Goal: Information Seeking & Learning: Check status

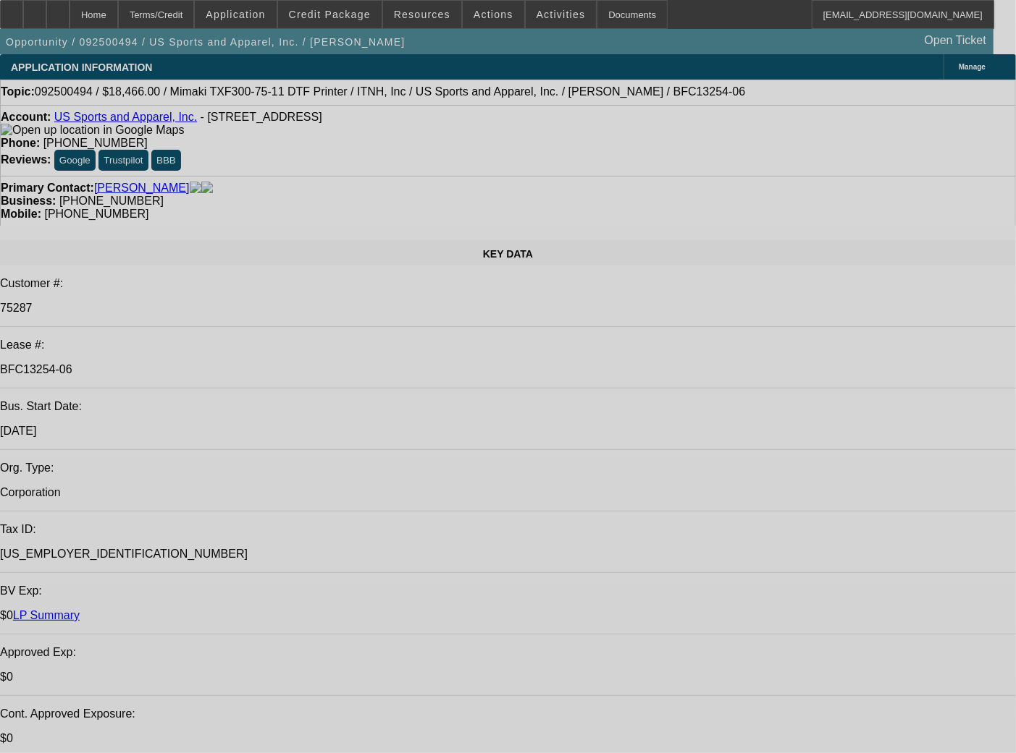
select select "0"
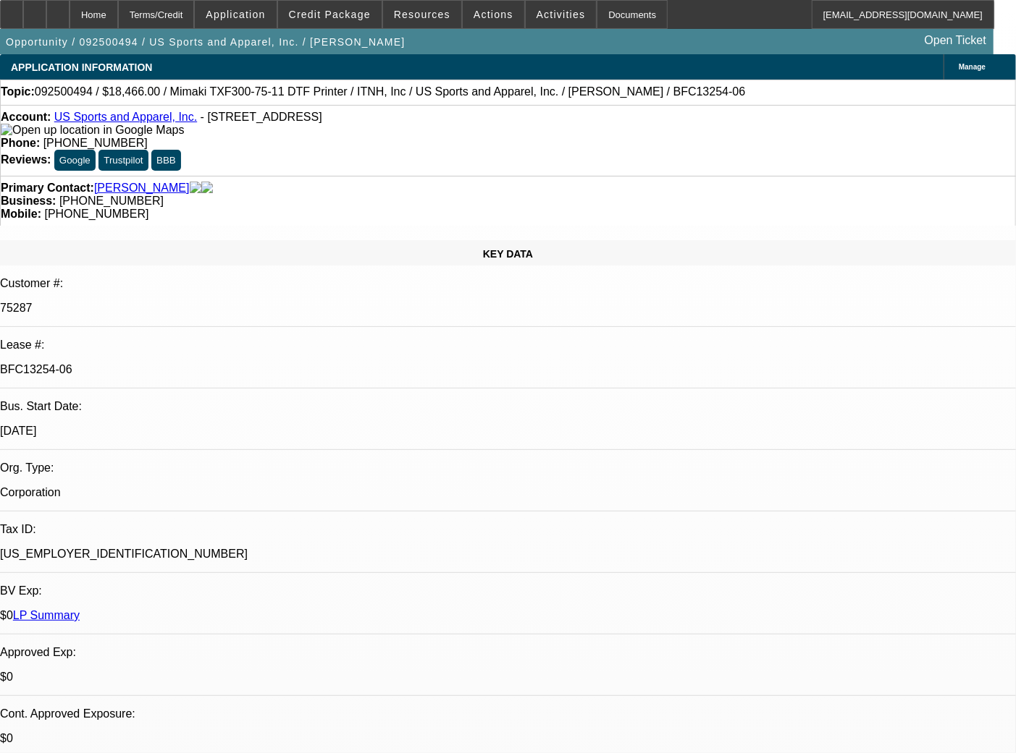
select select "0"
select select "6"
select select "0"
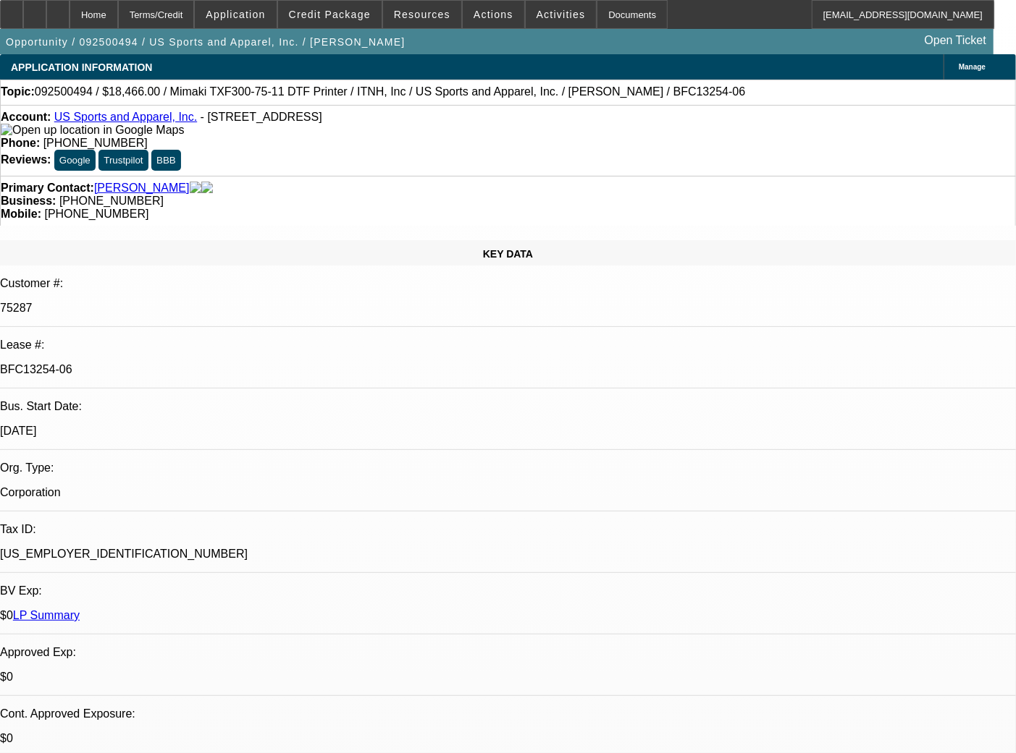
select select "0"
select select "6"
select select "0"
select select "2"
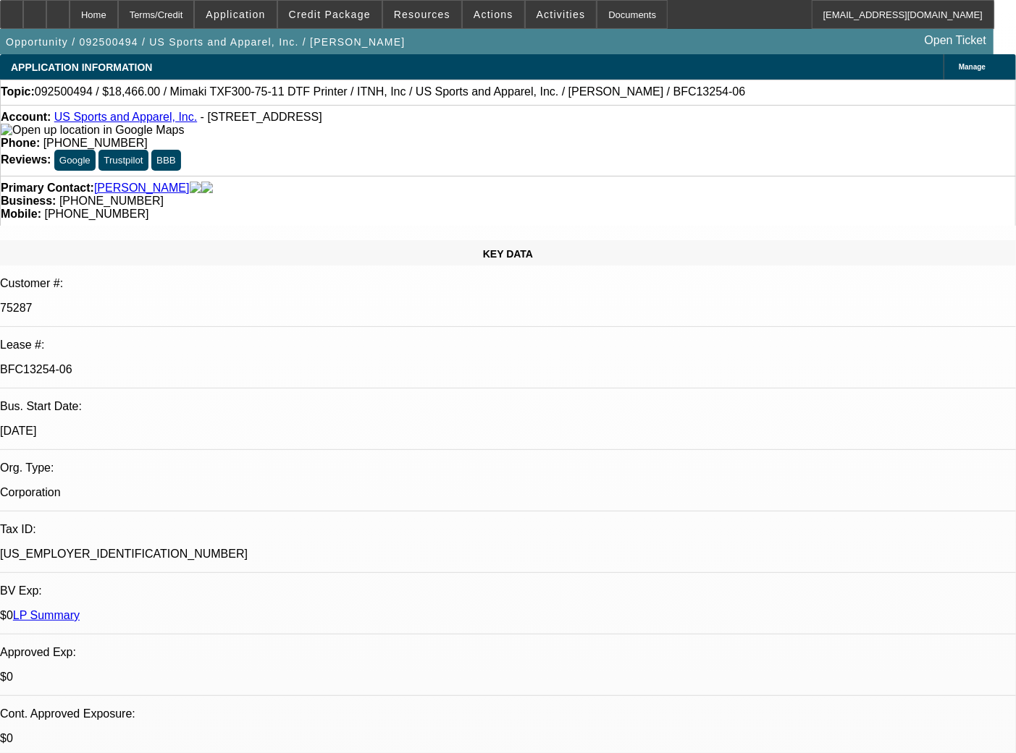
select select "0"
select select "6"
click at [606, 17] on div "Documents" at bounding box center [631, 14] width 71 height 29
select select "0"
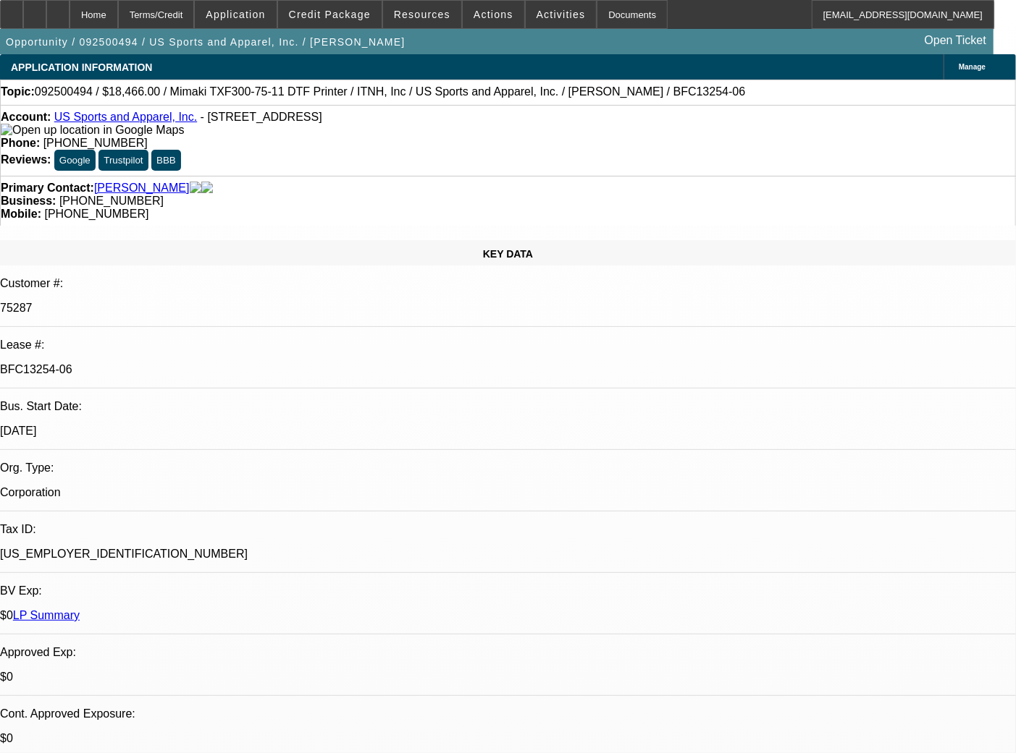
select select "0"
select select "6"
select select "0"
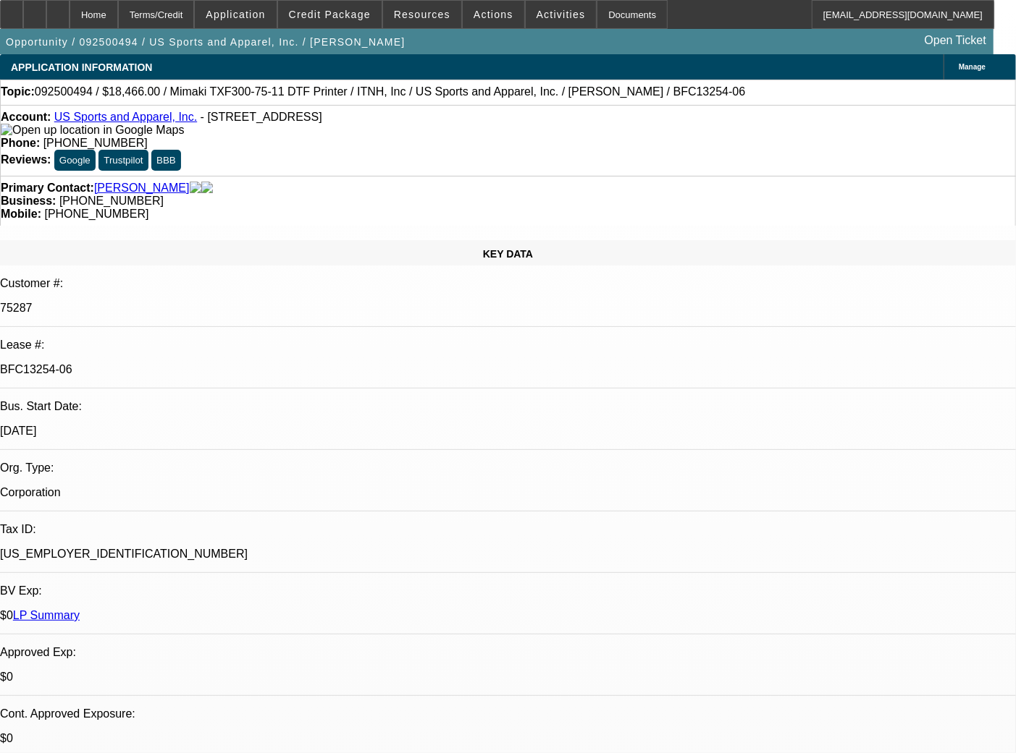
select select "6"
select select "0"
select select "2"
select select "0"
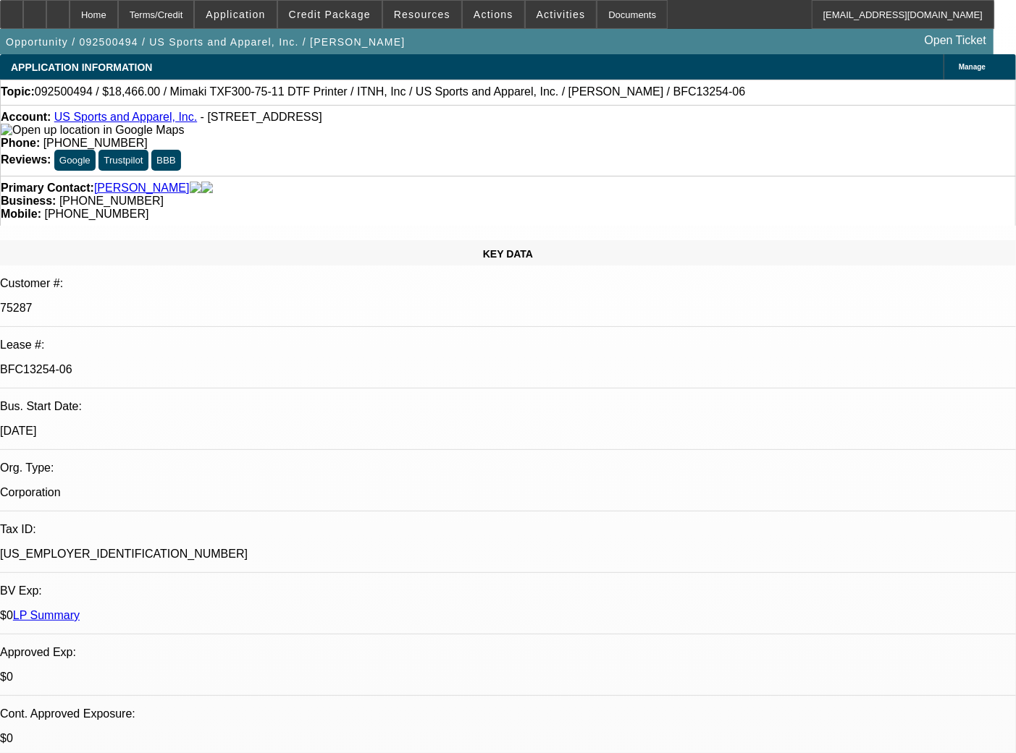
select select "6"
click at [605, 9] on div "Documents" at bounding box center [631, 14] width 71 height 29
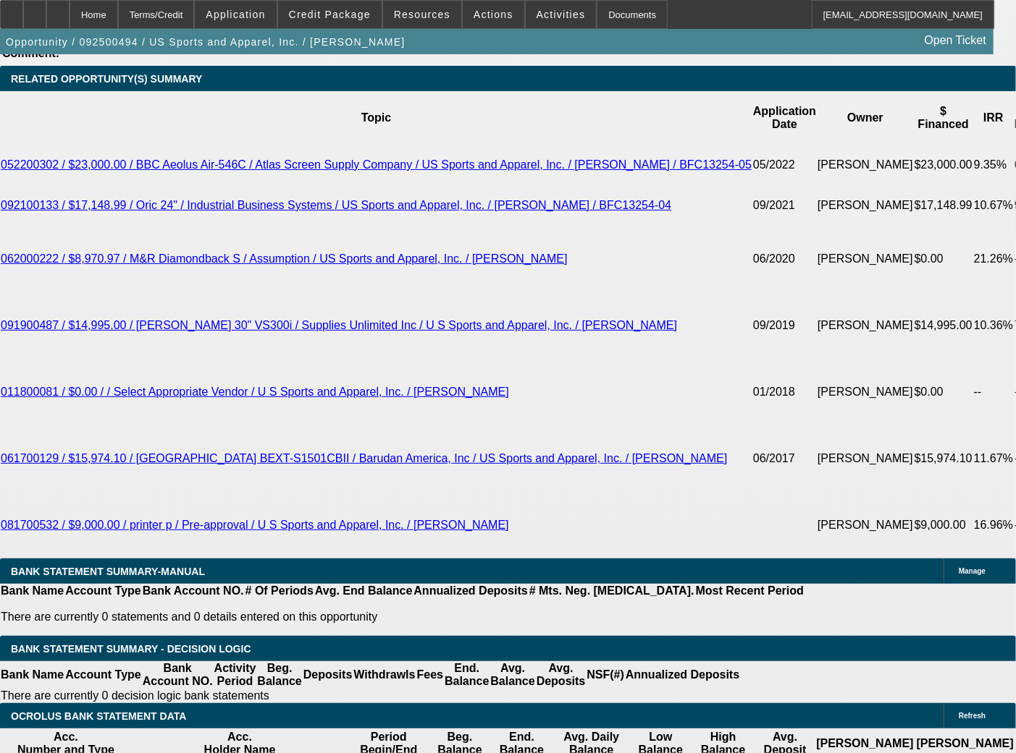
scroll to position [2509, 0]
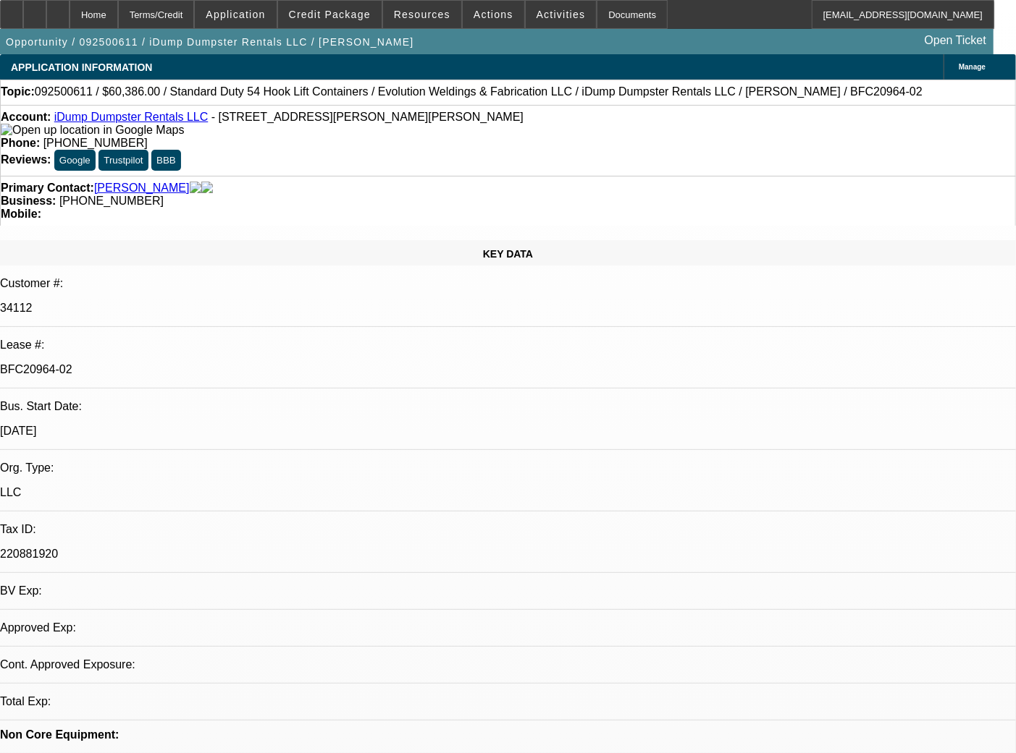
select select "0"
select select "6"
select select "0"
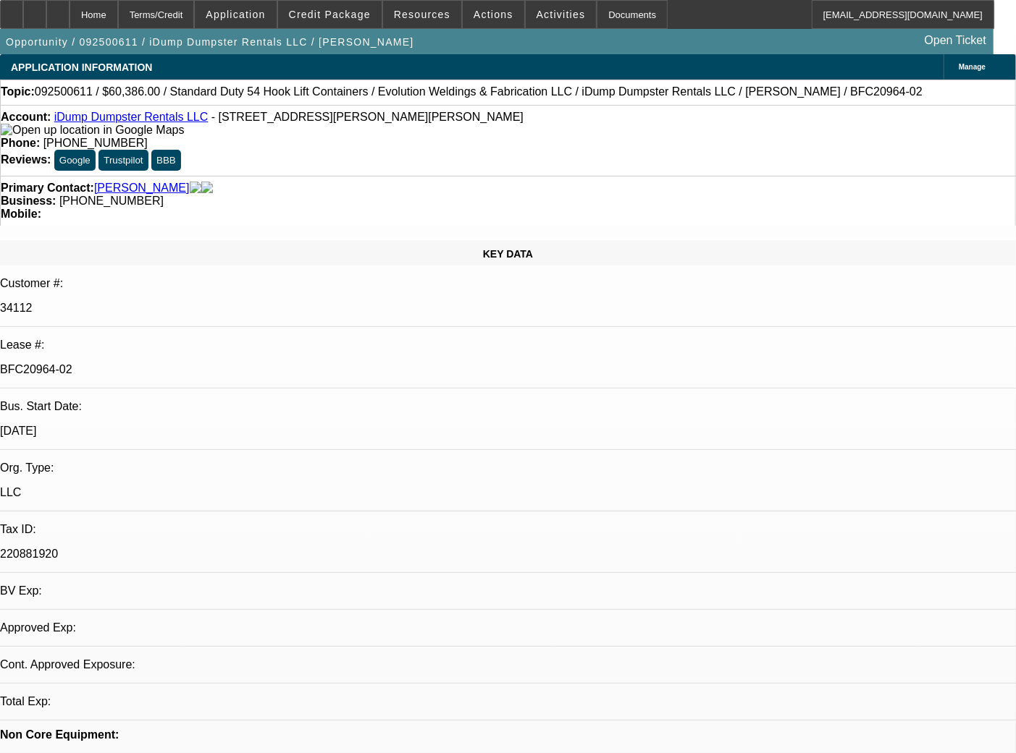
select select "0"
select select "6"
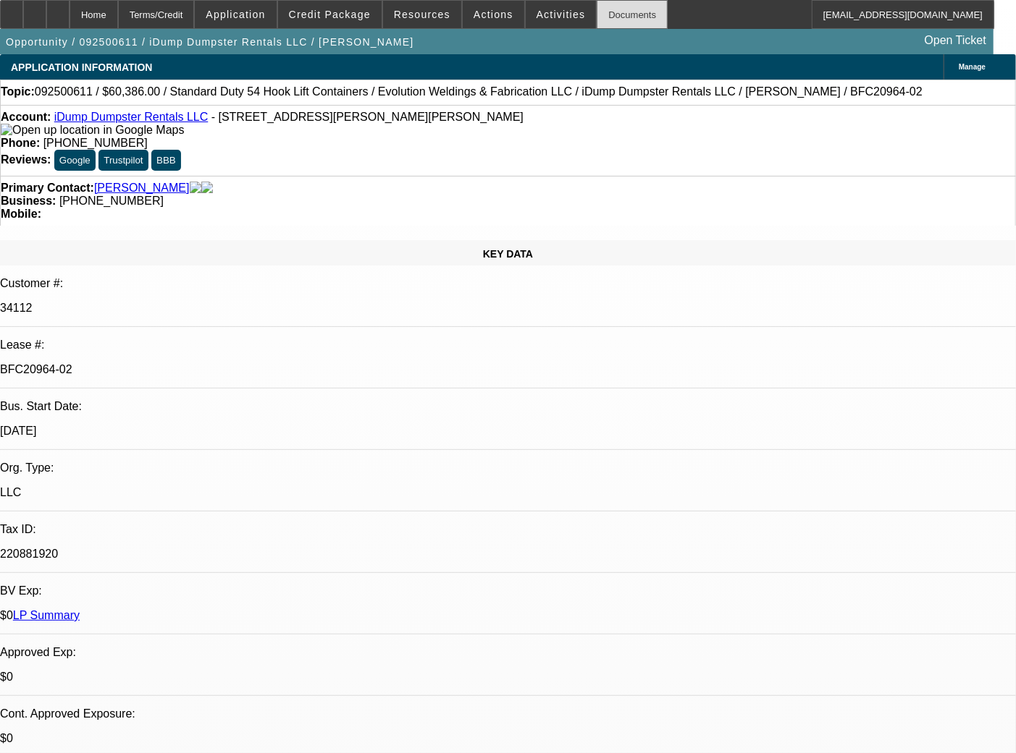
click at [611, 19] on div "Documents" at bounding box center [631, 14] width 71 height 29
